Goal: Task Accomplishment & Management: Use online tool/utility

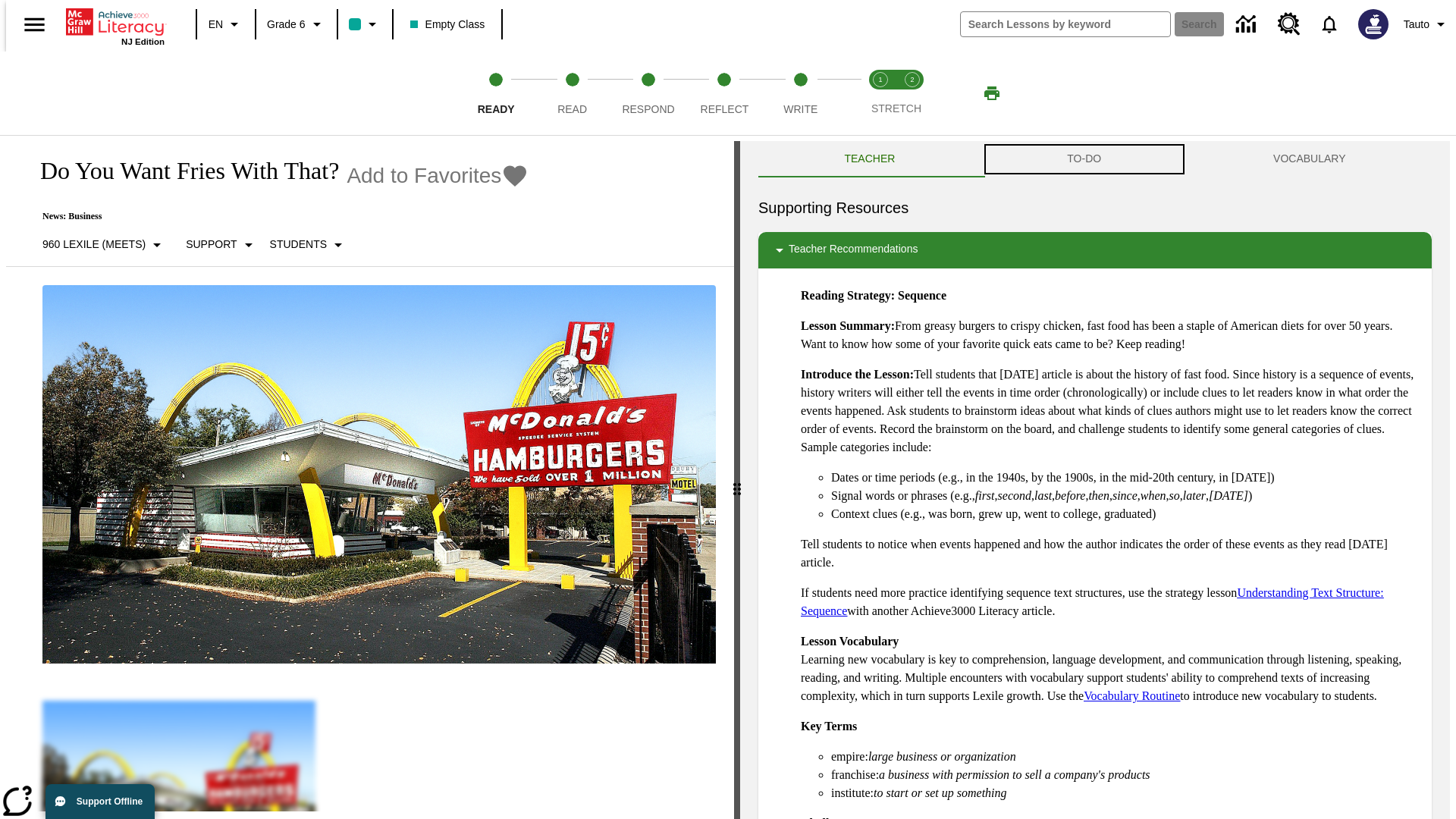
click at [1084, 159] on button "TO-DO" at bounding box center [1084, 159] width 206 height 37
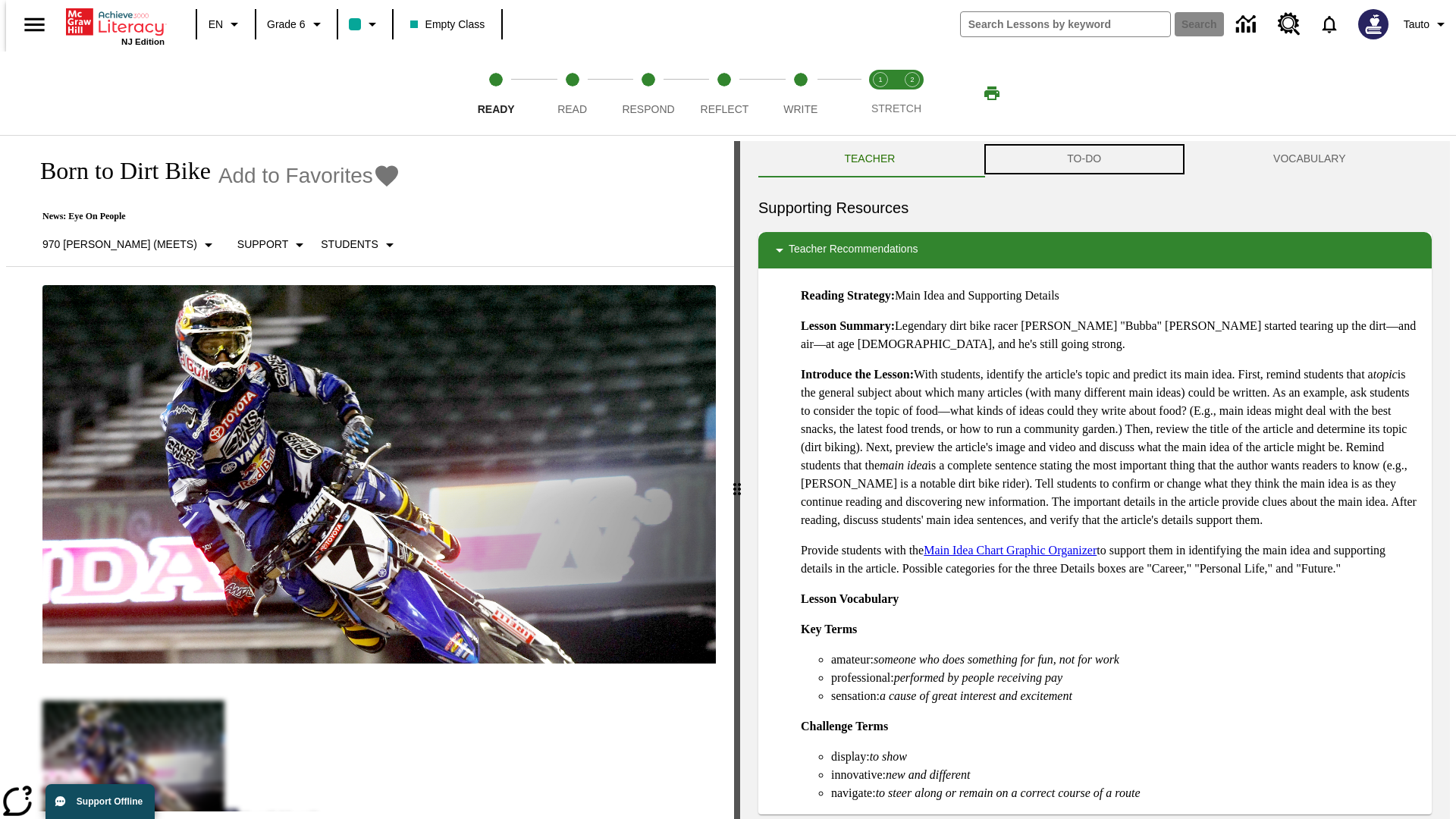
click at [1084, 159] on button "TO-DO" at bounding box center [1084, 159] width 206 height 37
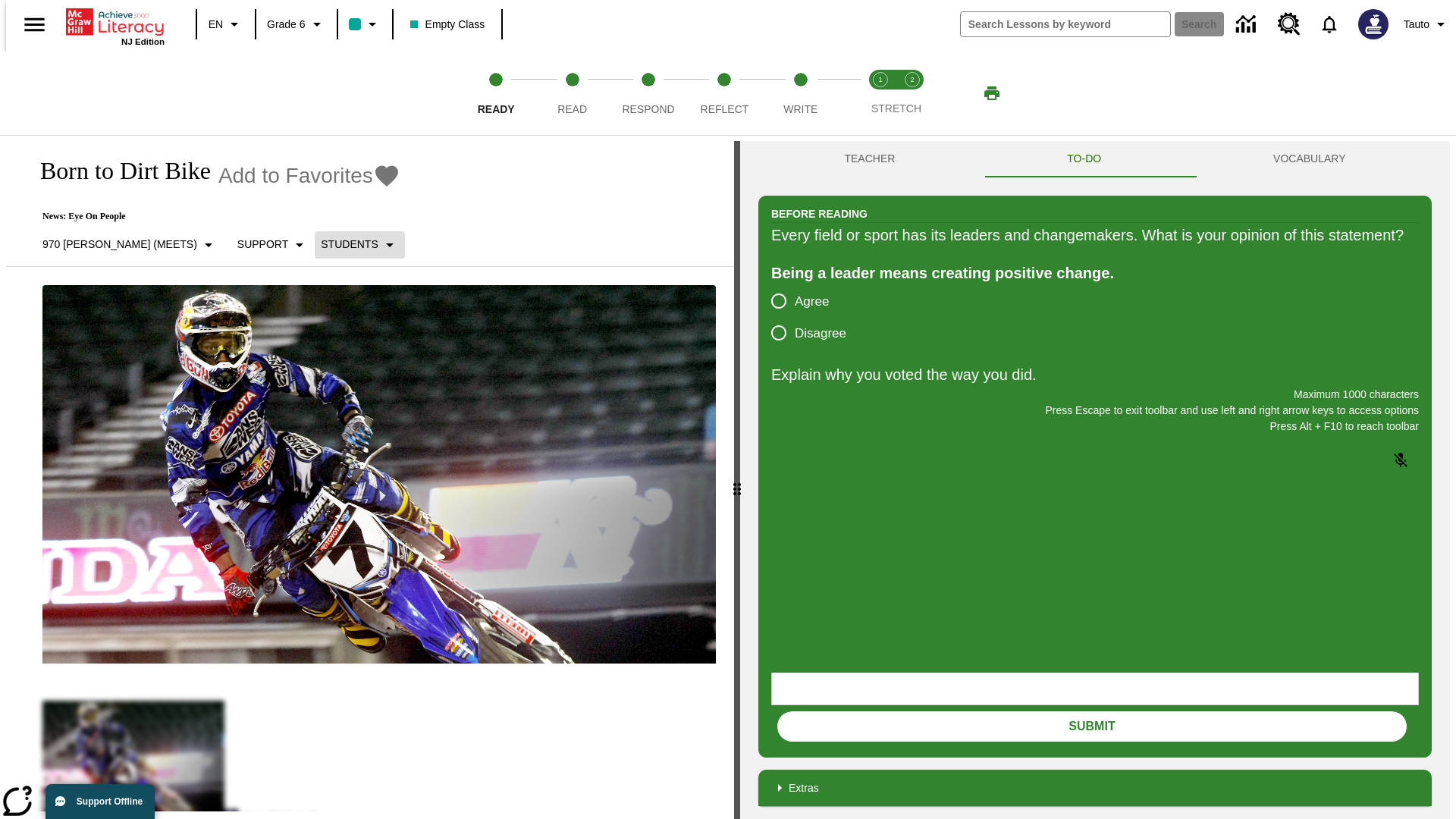
click at [321, 244] on p "Students" at bounding box center [349, 244] width 56 height 16
